Goal: Task Accomplishment & Management: Manage account settings

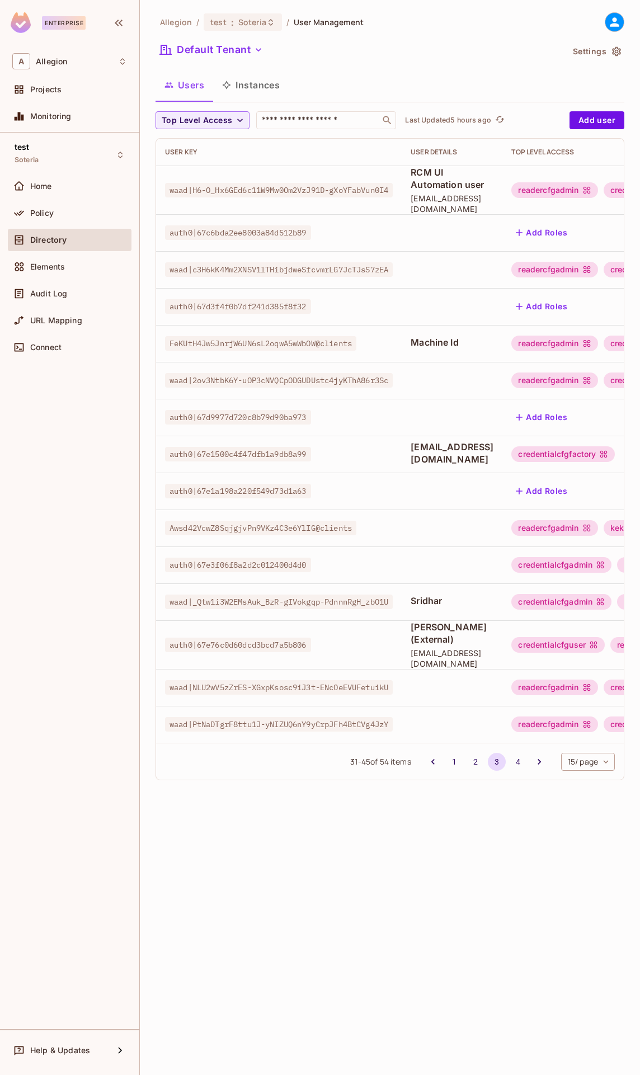
scroll to position [0, 452]
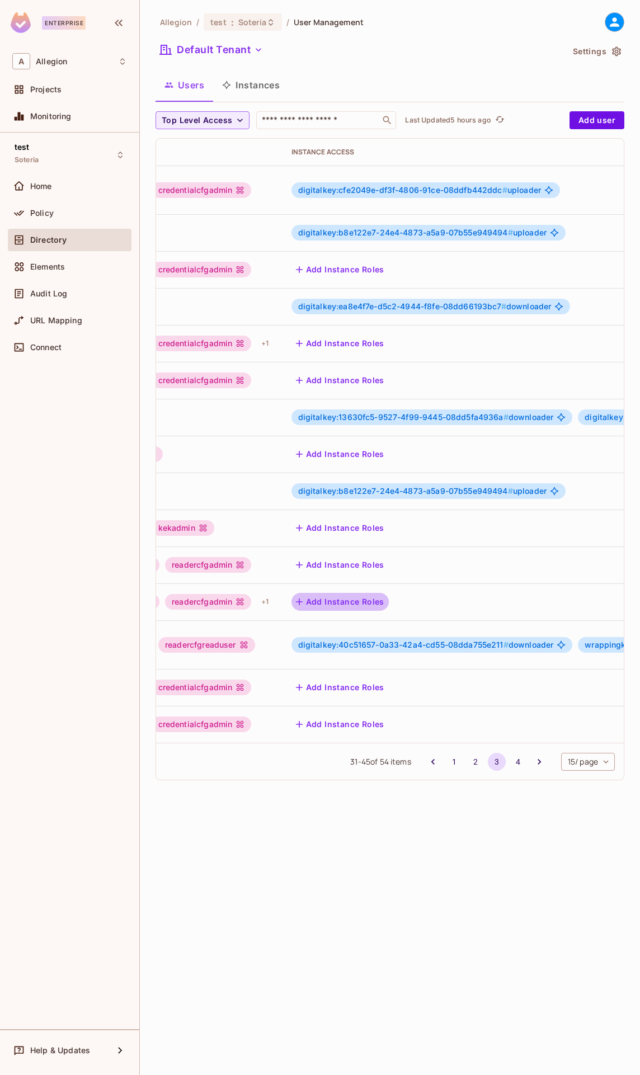
click at [389, 593] on button "Add Instance Roles" at bounding box center [339, 602] width 97 height 18
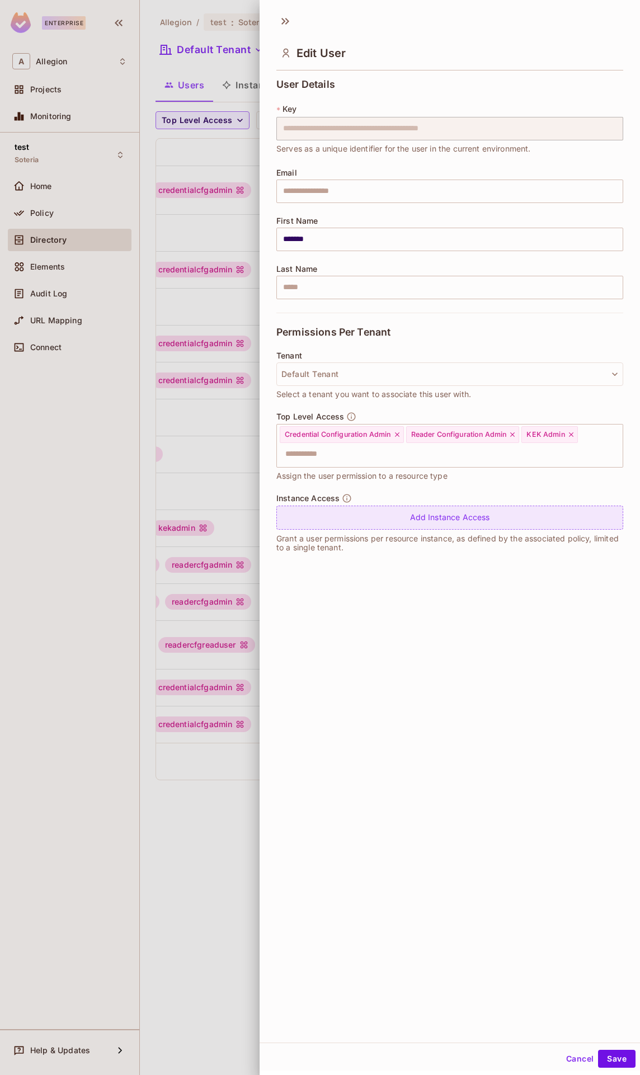
click at [360, 515] on div "Add Instance Access" at bounding box center [449, 518] width 347 height 24
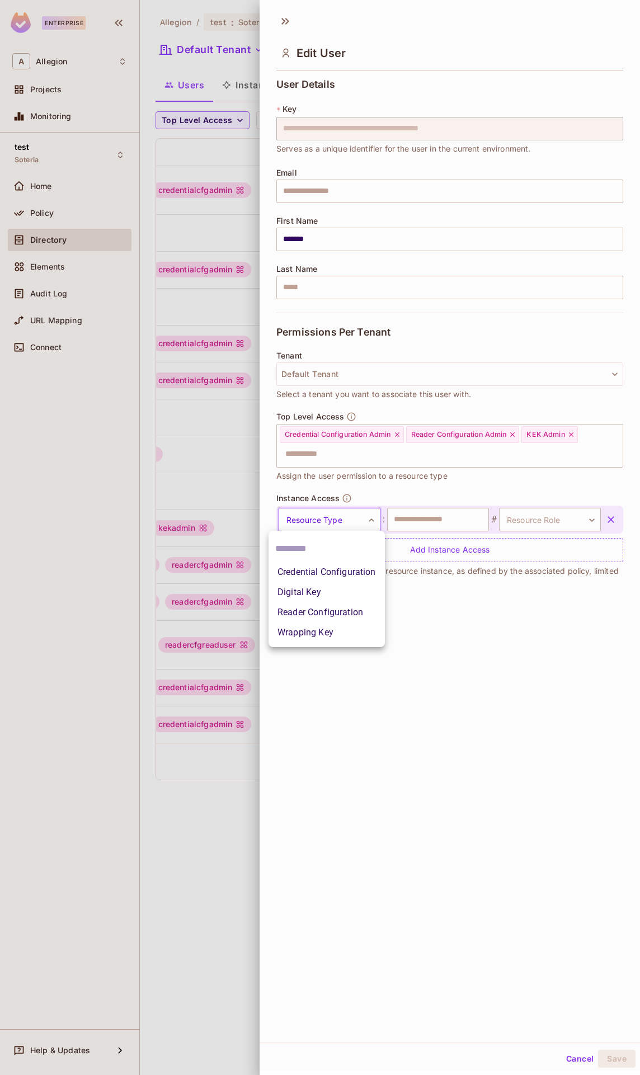
click at [345, 510] on body "Enterprise A Allegion Projects Monitoring test Soteria Home Policy Directory El…" at bounding box center [320, 537] width 640 height 1075
click at [322, 630] on li "Wrapping Key" at bounding box center [326, 632] width 116 height 20
click at [408, 520] on input "text" at bounding box center [438, 519] width 102 height 23
type input "**********"
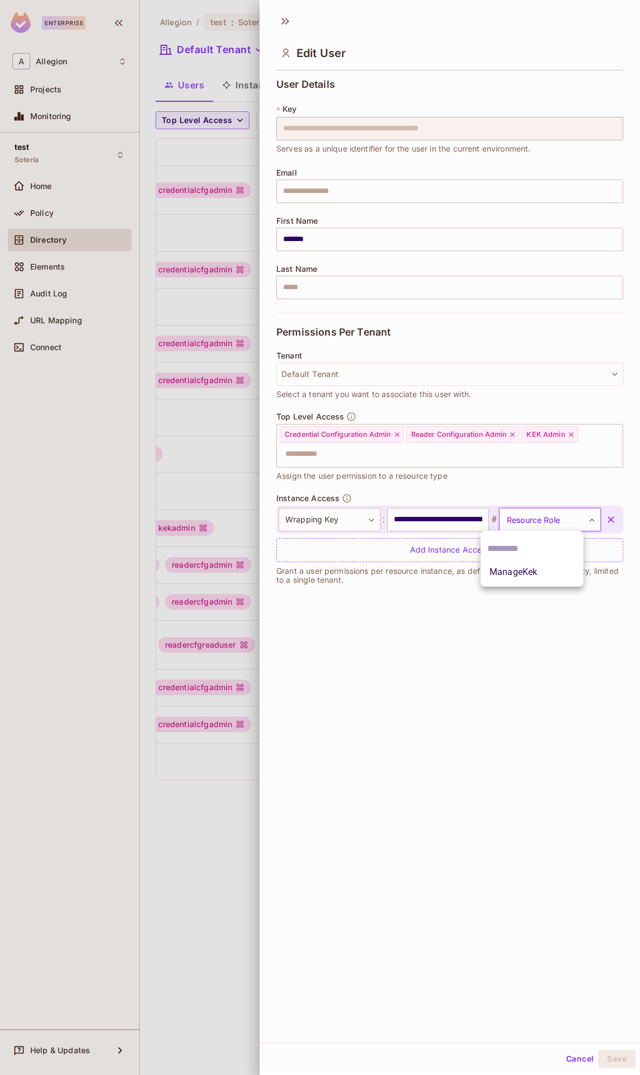
click at [515, 518] on body "Enterprise A Allegion Projects Monitoring test Soteria Home Policy Directory El…" at bounding box center [320, 537] width 640 height 1075
click at [521, 576] on li "ManageKek" at bounding box center [531, 572] width 103 height 20
click at [604, 1055] on button "Save" at bounding box center [616, 1059] width 37 height 18
